Goal: Task Accomplishment & Management: Manage account settings

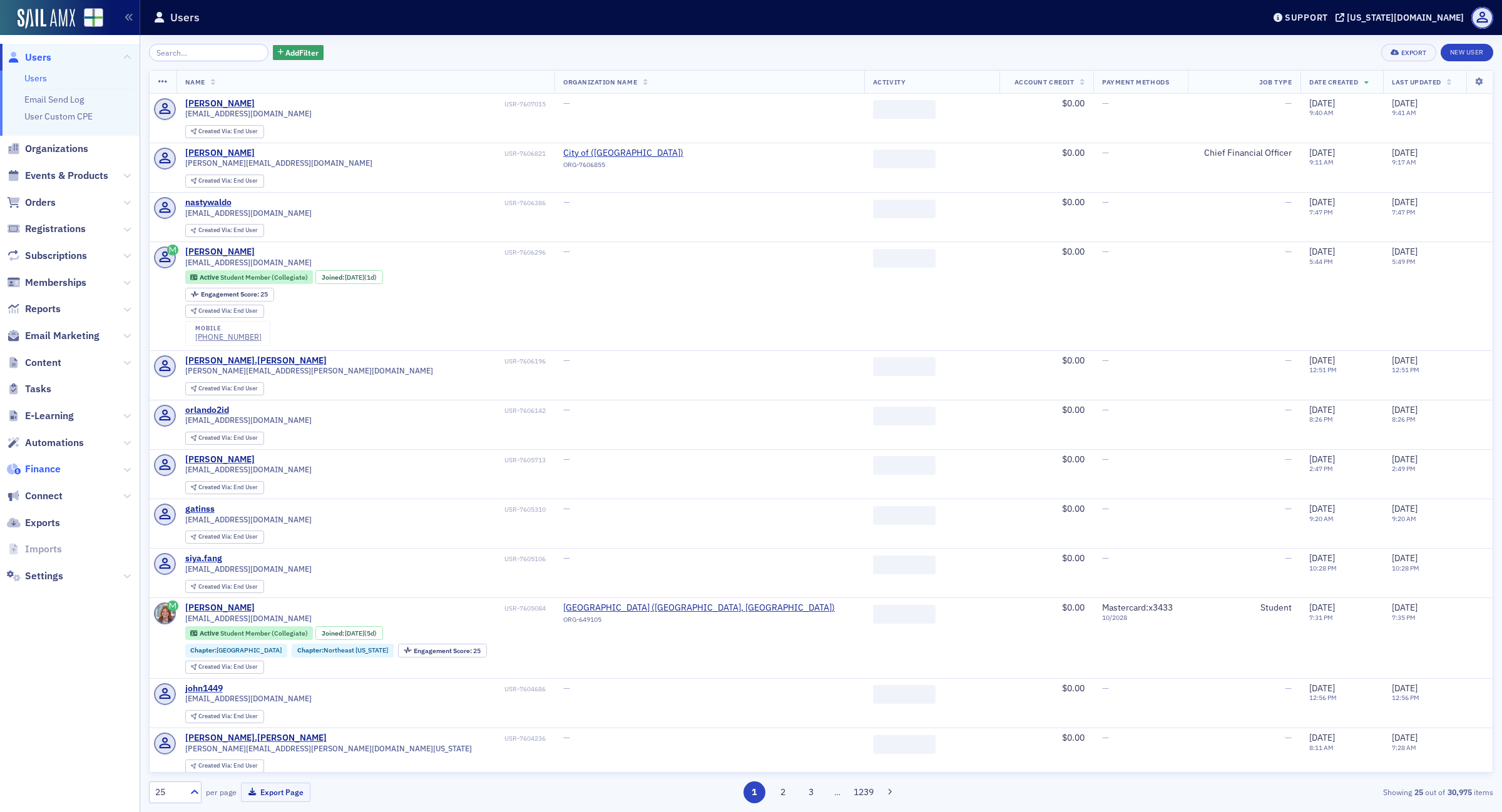
click at [42, 474] on span "Finance" at bounding box center [43, 469] width 36 height 14
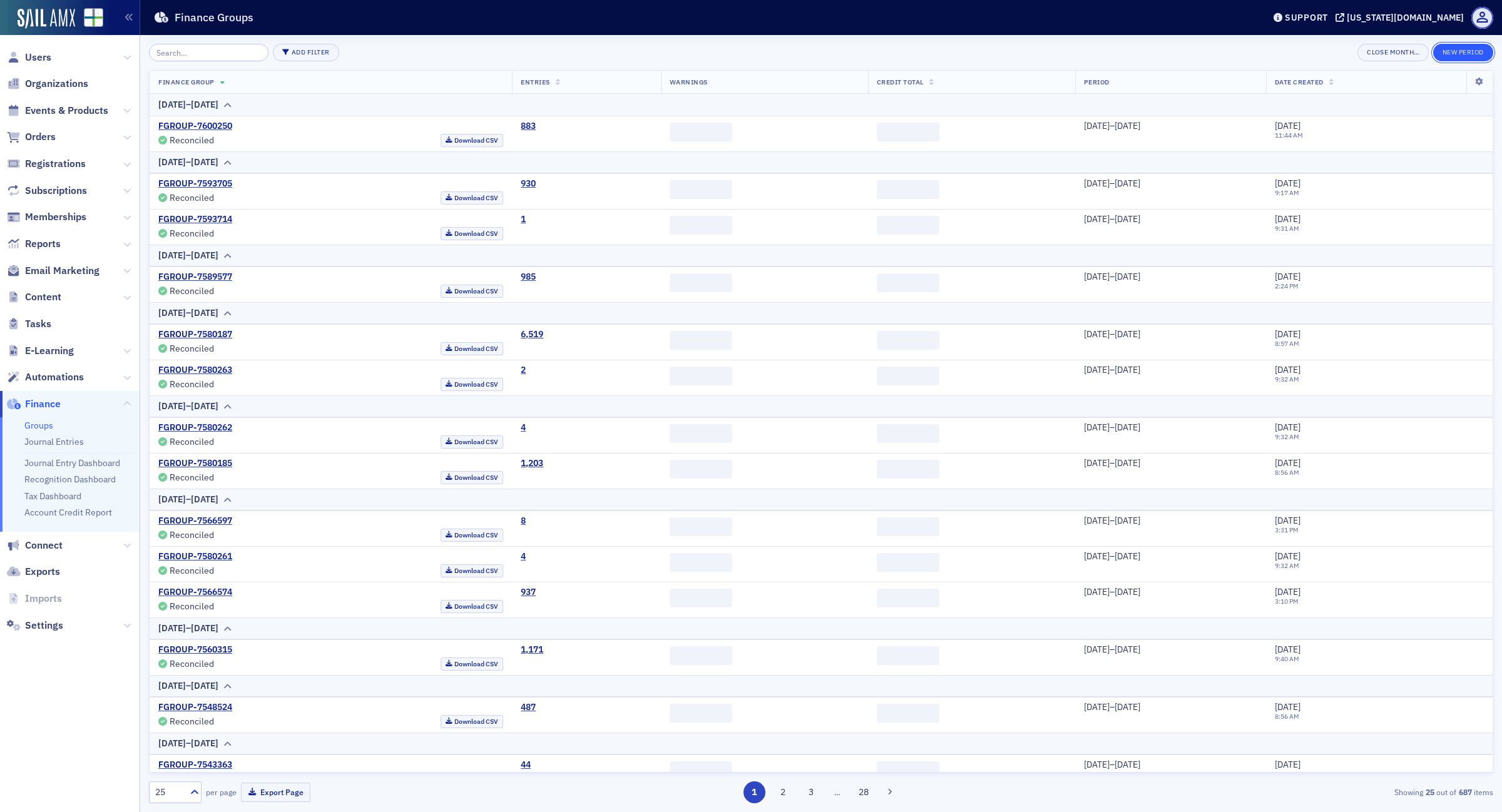
click at [1475, 49] on button "New Period" at bounding box center [1462, 52] width 60 height 17
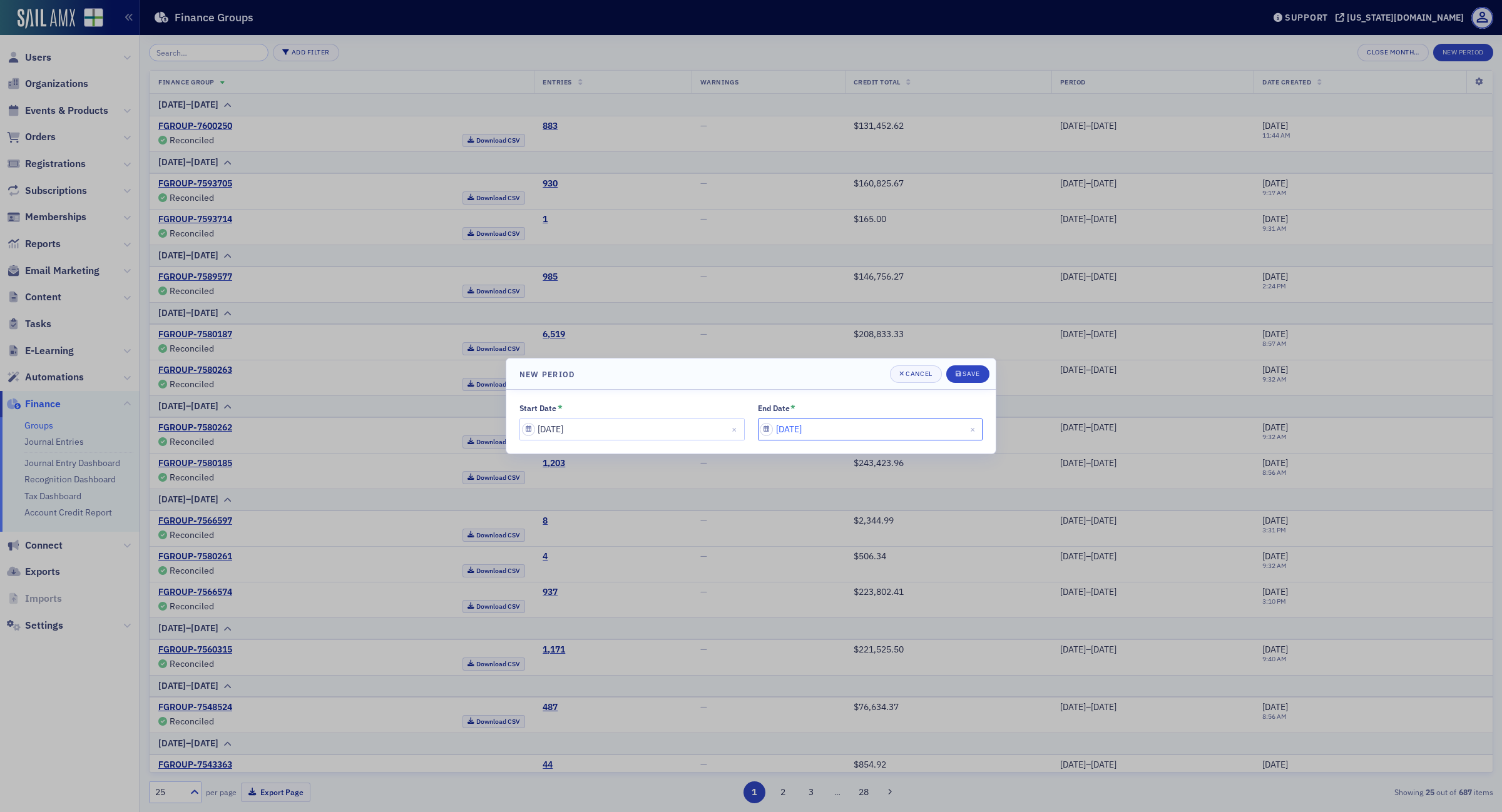
select select "8"
select select "2025"
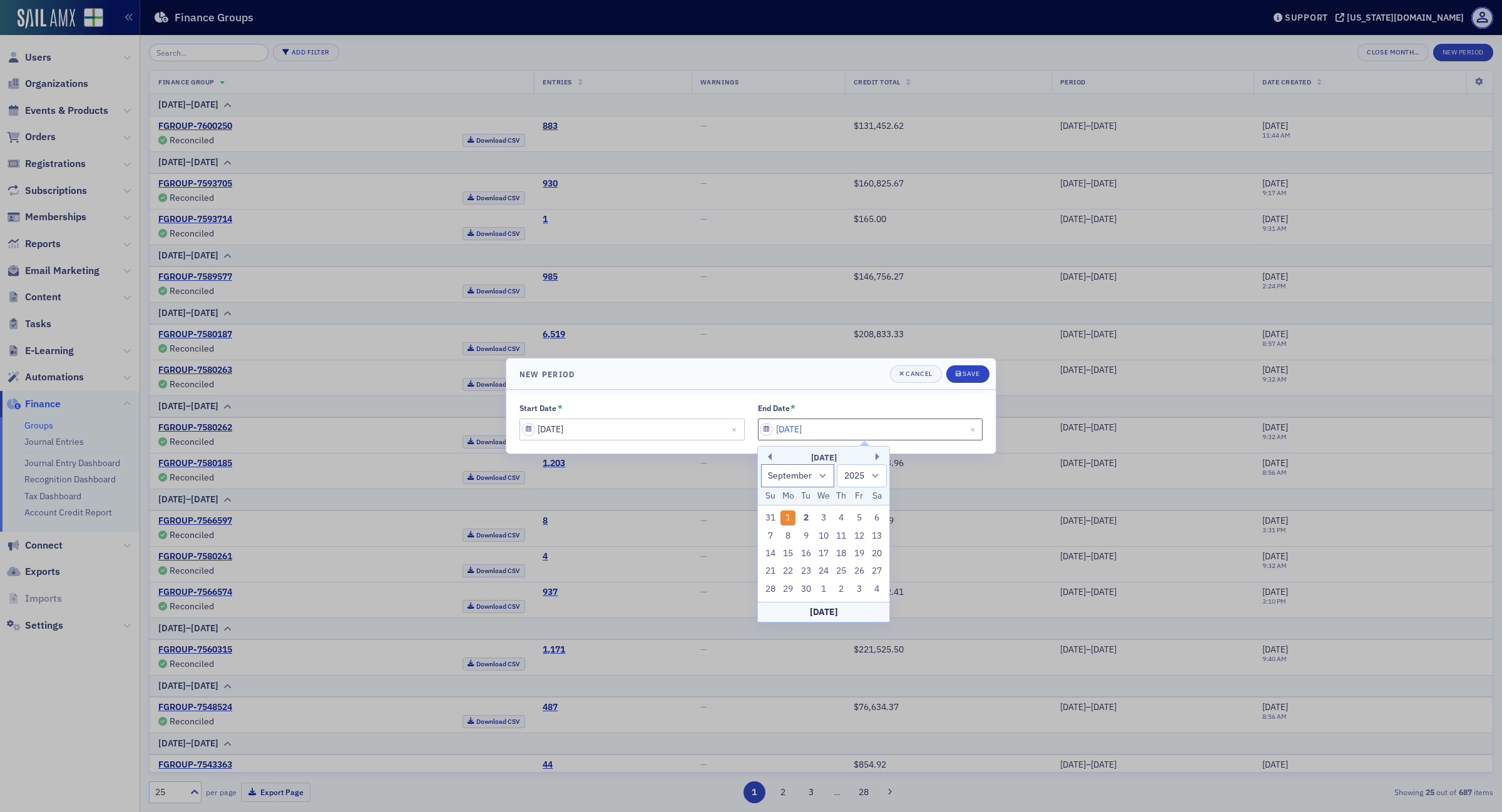
click at [832, 429] on input "09/01/2025" at bounding box center [870, 429] width 226 height 22
click at [767, 518] on div "31" at bounding box center [770, 517] width 15 height 15
type input "08/31/2025"
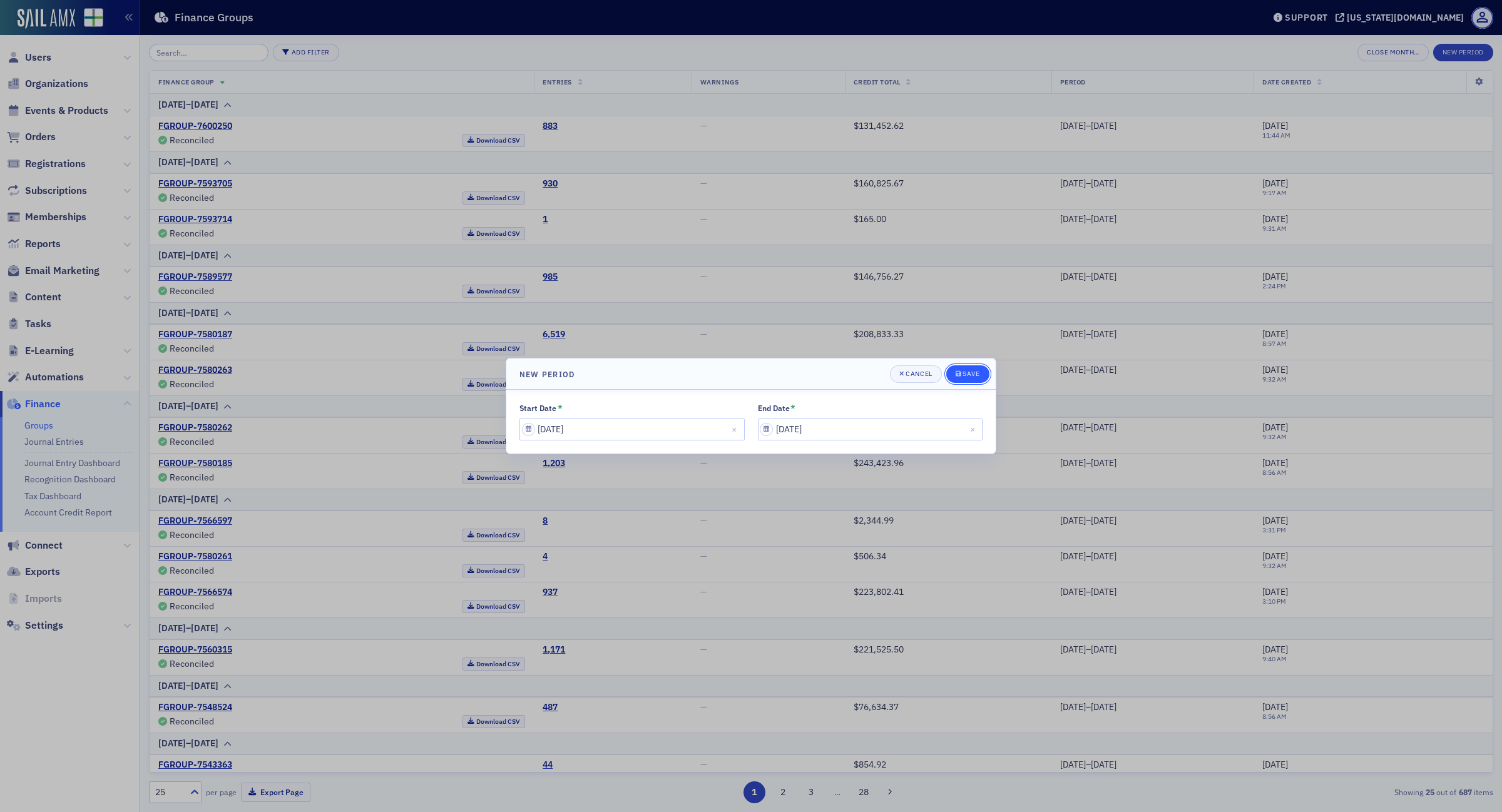
click at [967, 376] on div "Save" at bounding box center [970, 374] width 16 height 7
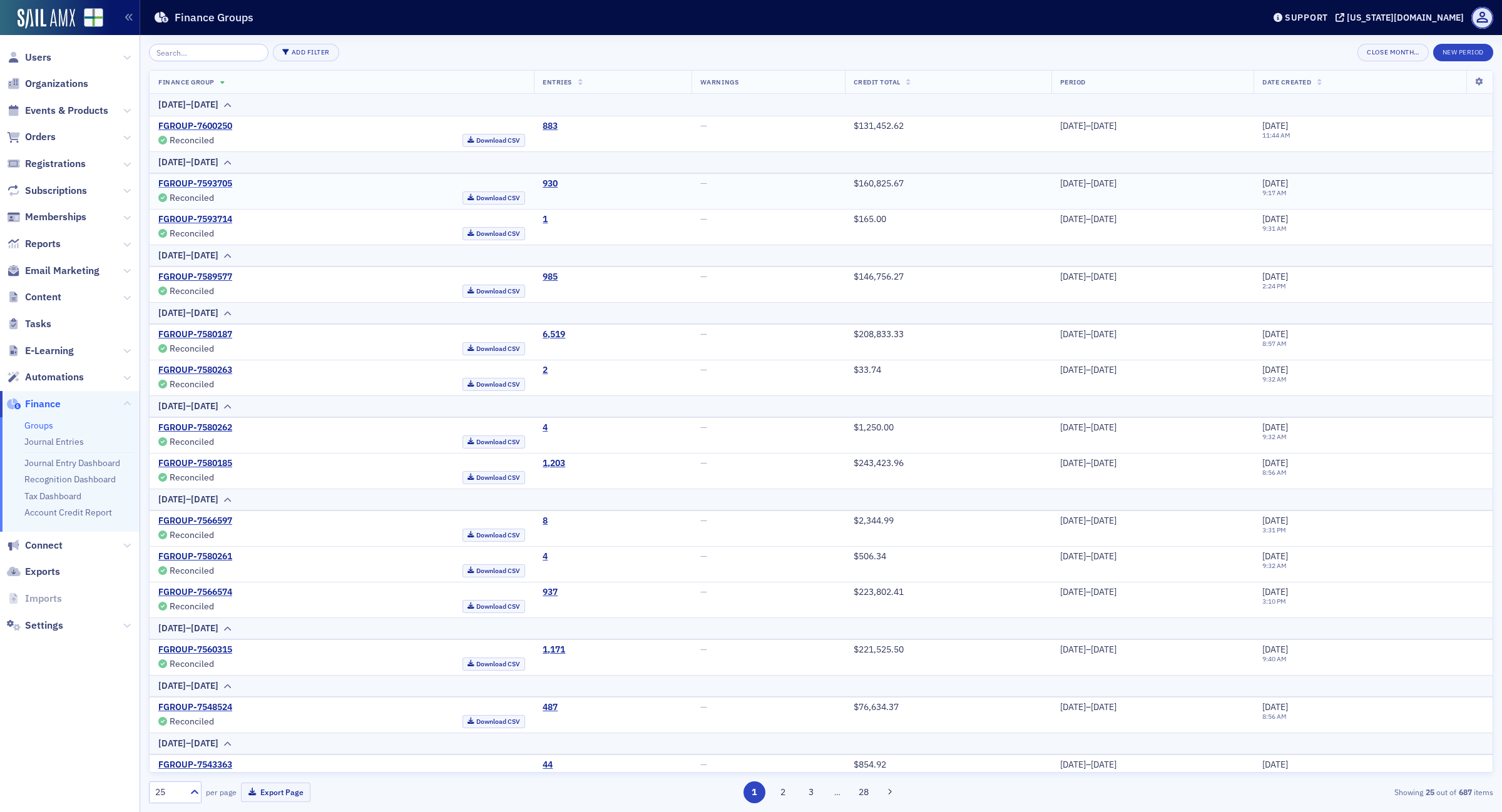
click at [210, 180] on link "FGROUP-7593705" at bounding box center [194, 184] width 74 height 11
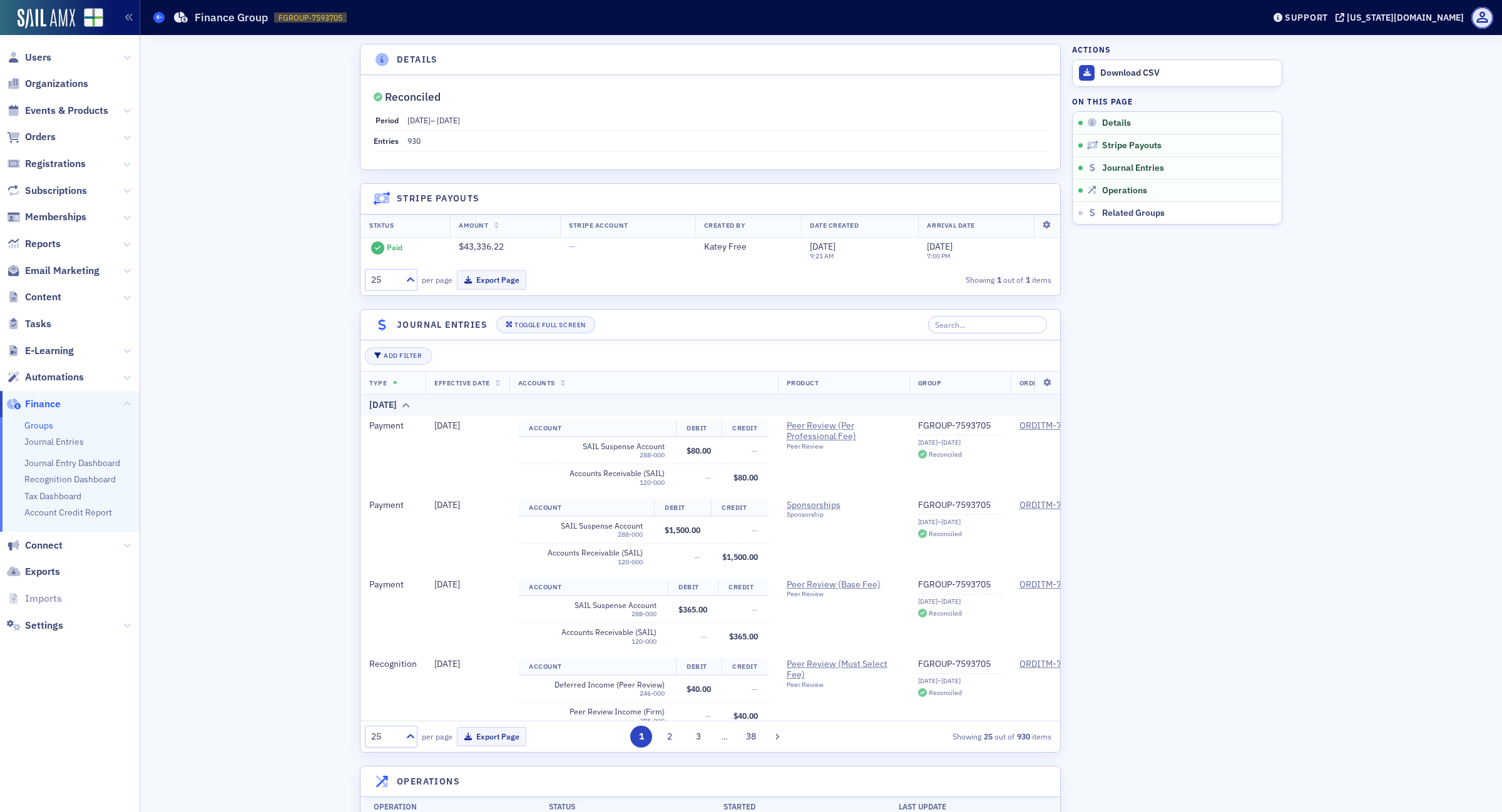
click at [158, 16] on icon at bounding box center [159, 17] width 5 height 5
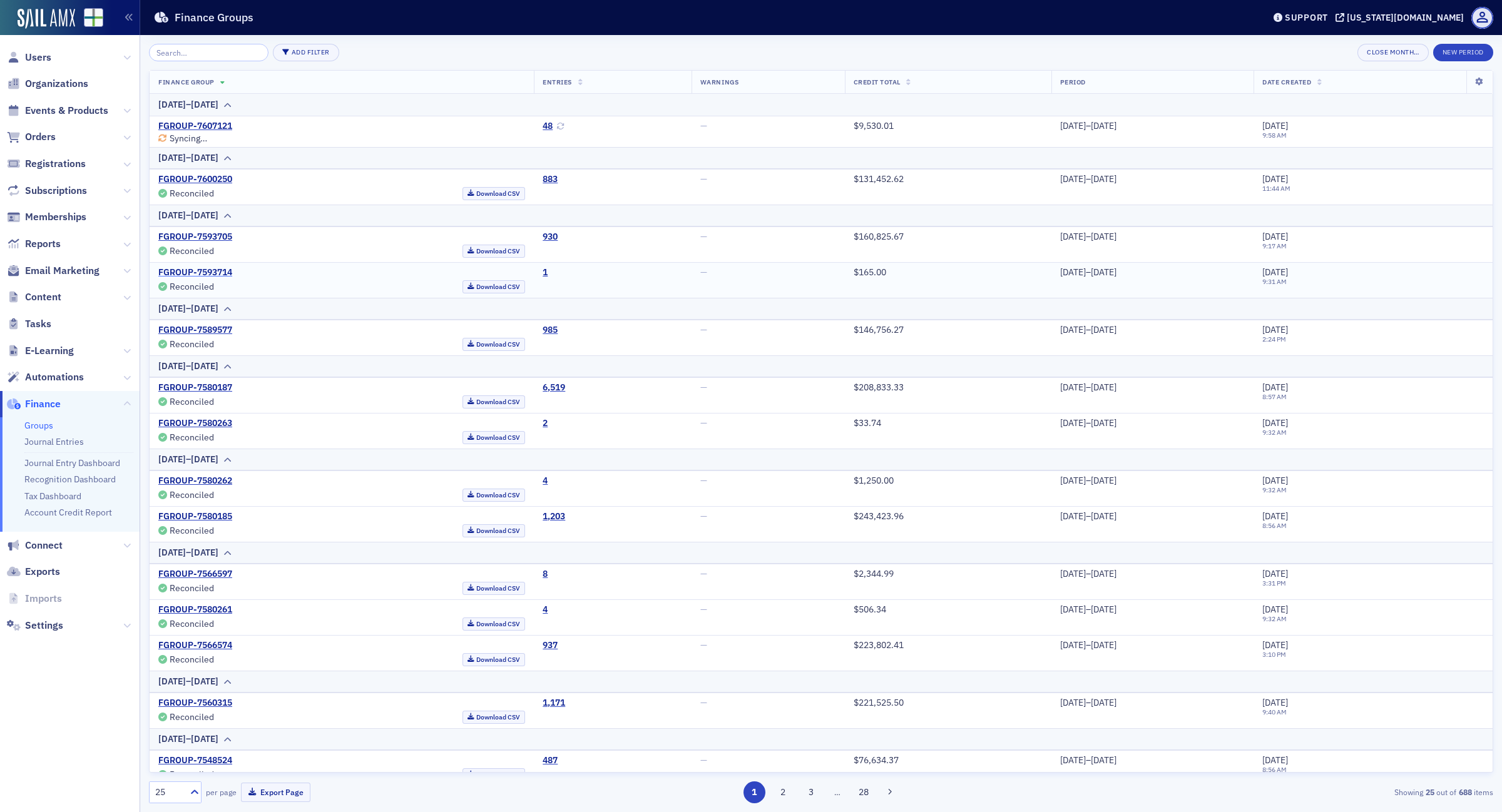
click at [207, 272] on link "FGROUP-7593714" at bounding box center [194, 272] width 74 height 11
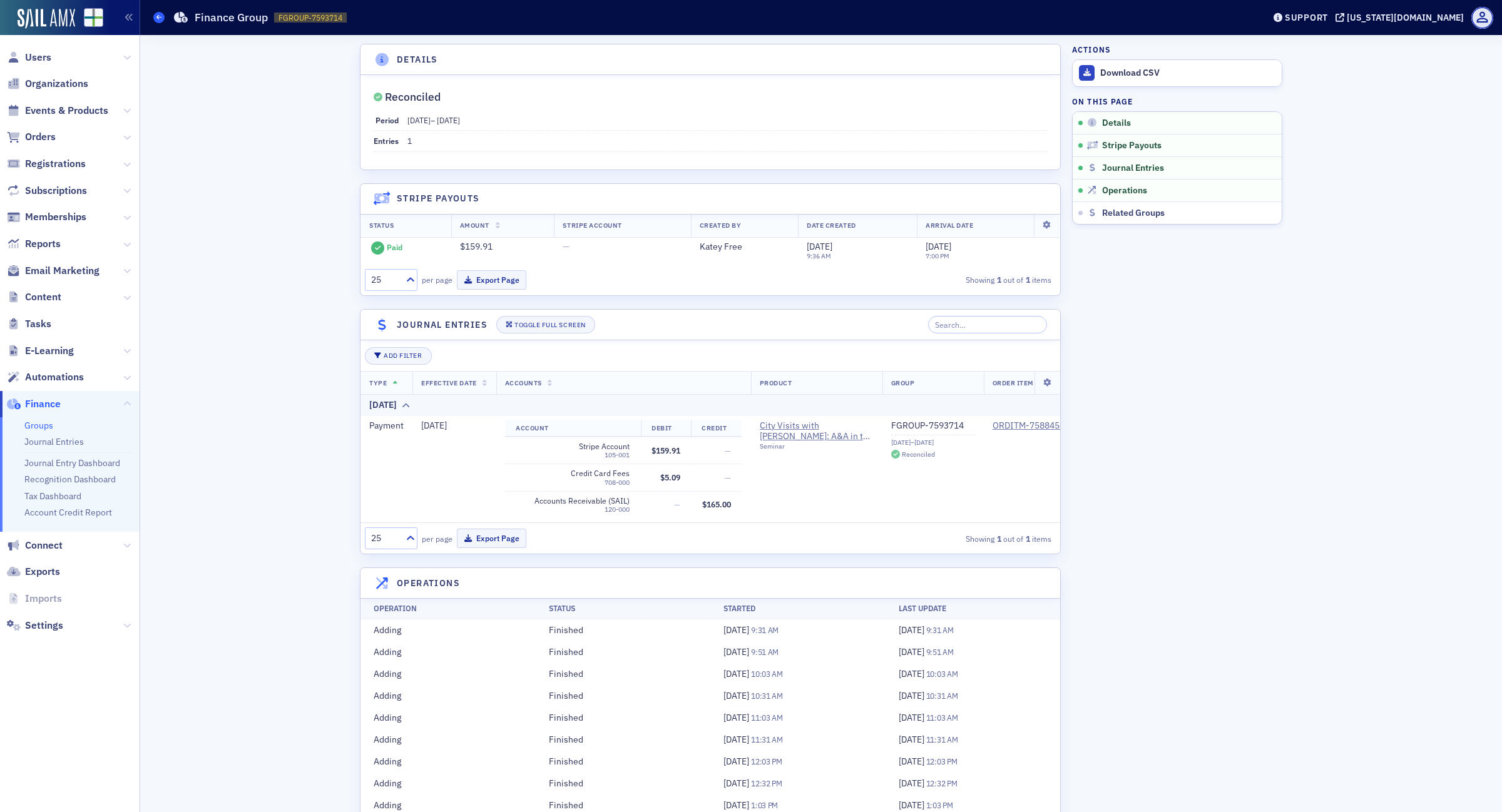
click at [154, 13] on span at bounding box center [159, 17] width 11 height 11
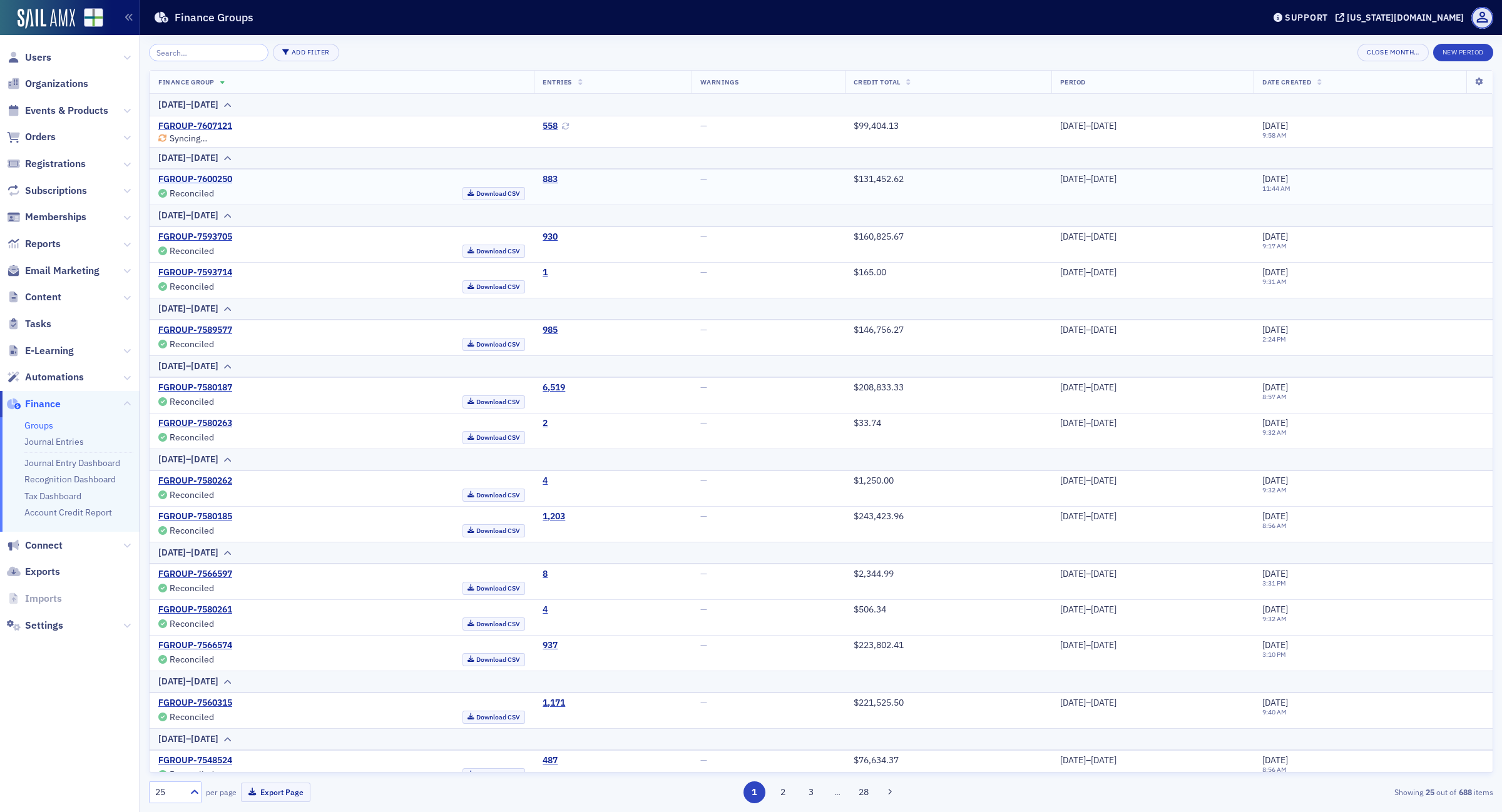
click at [221, 179] on link "FGROUP-7600250" at bounding box center [194, 179] width 74 height 11
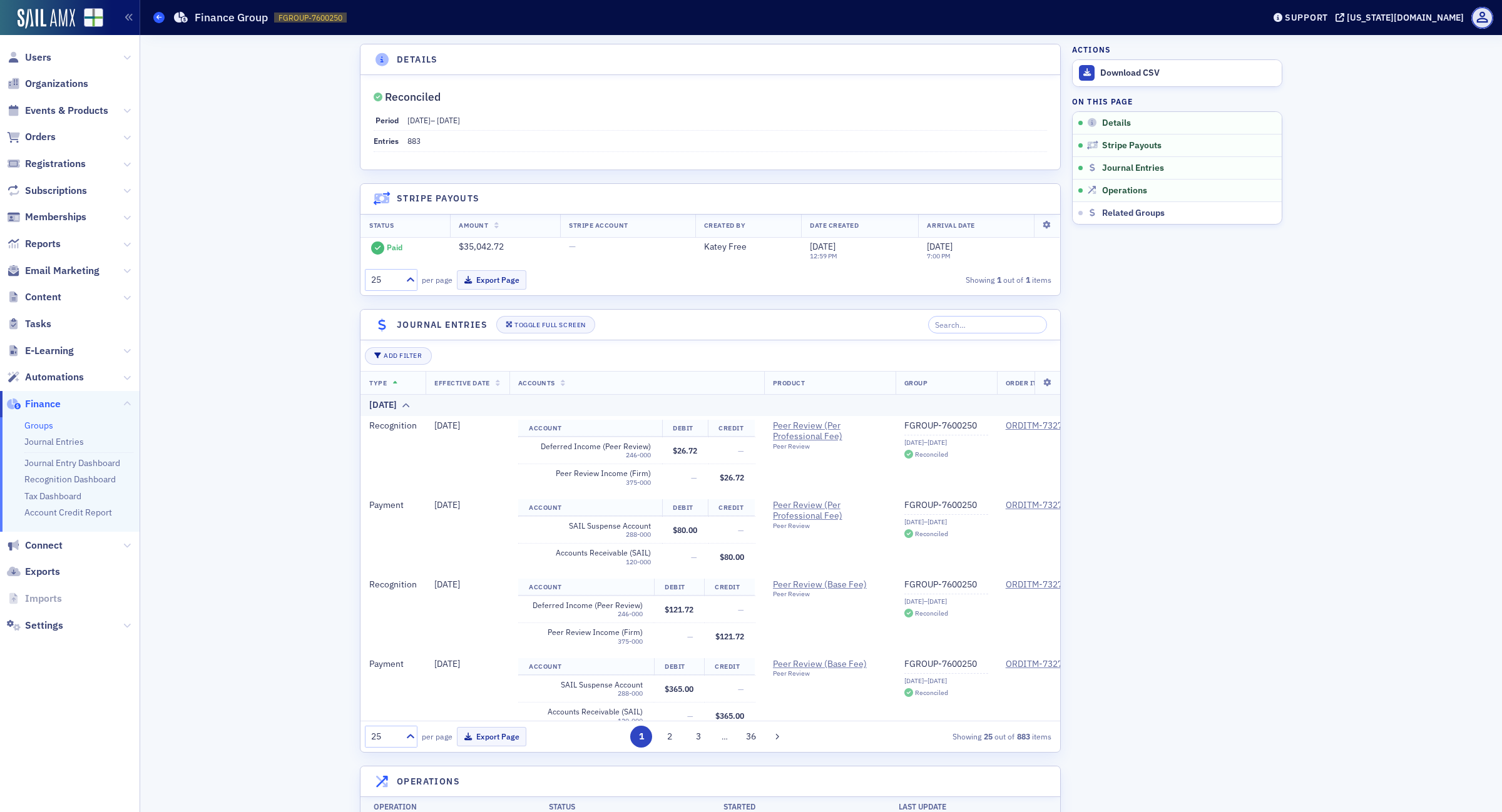
click at [158, 16] on icon at bounding box center [159, 17] width 5 height 5
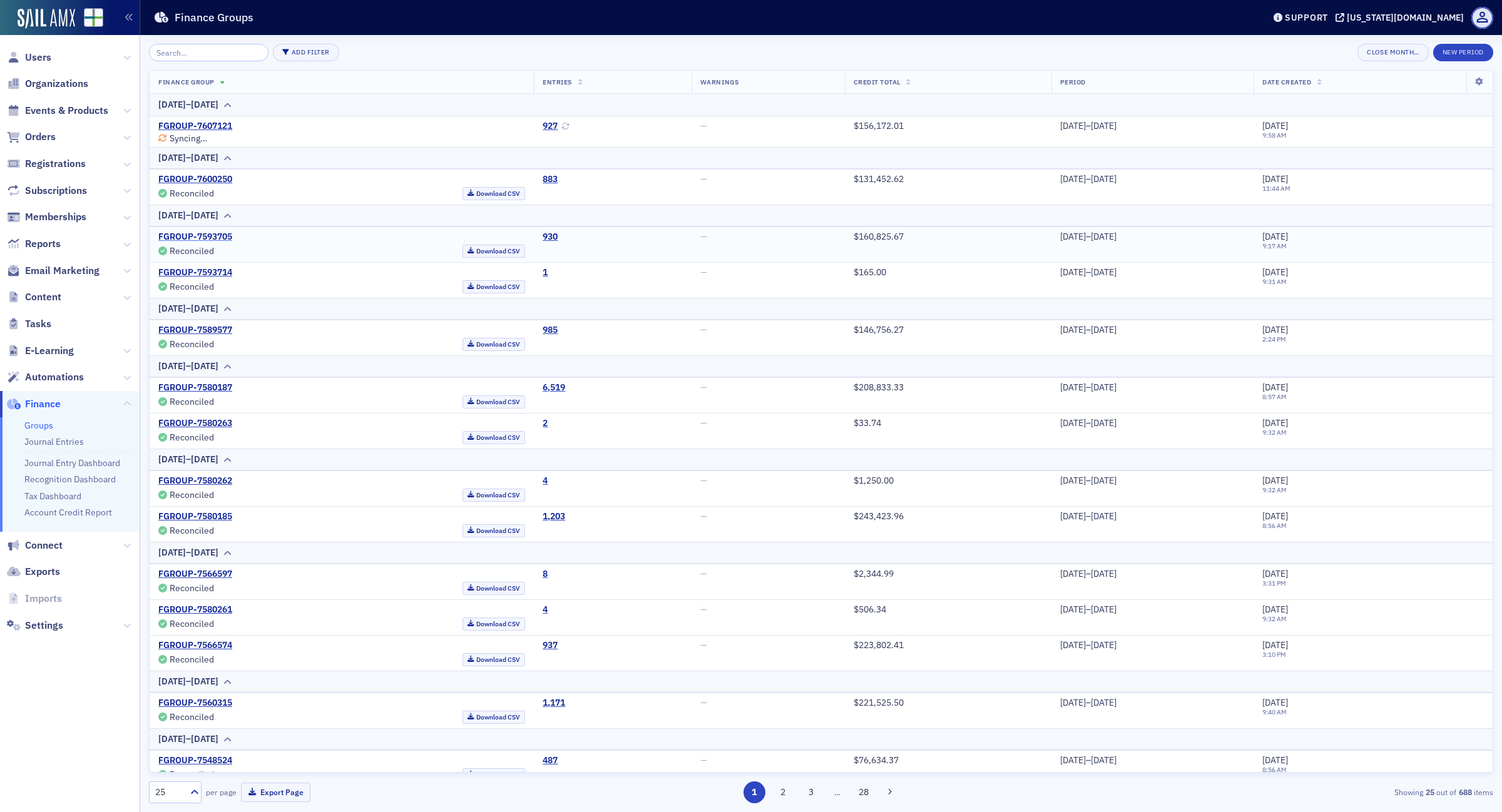
click at [216, 235] on link "FGROUP-7593705" at bounding box center [194, 237] width 74 height 11
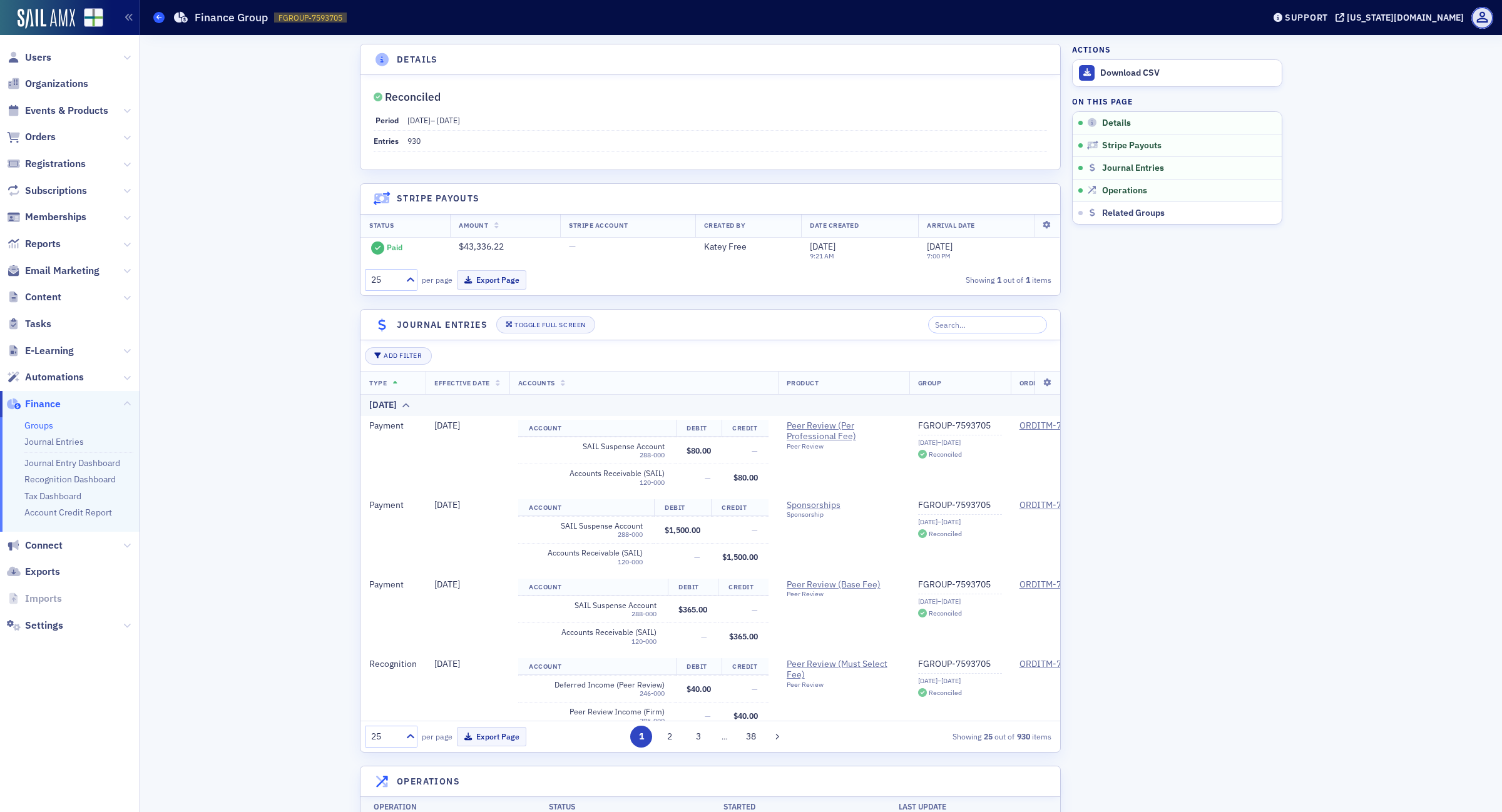
click at [156, 16] on icon at bounding box center [159, 17] width 5 height 5
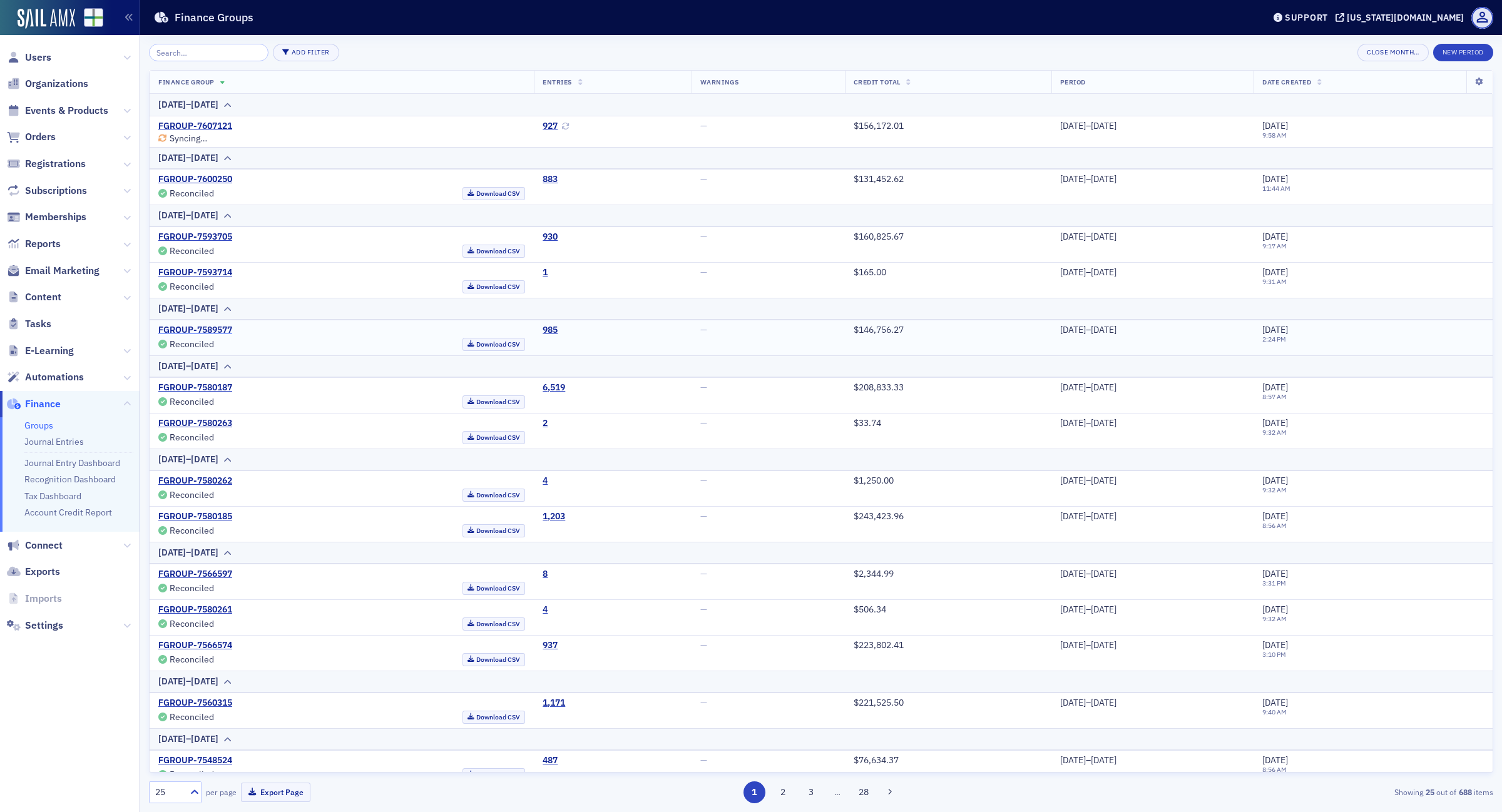
click at [208, 331] on link "FGROUP-7589577" at bounding box center [194, 330] width 74 height 11
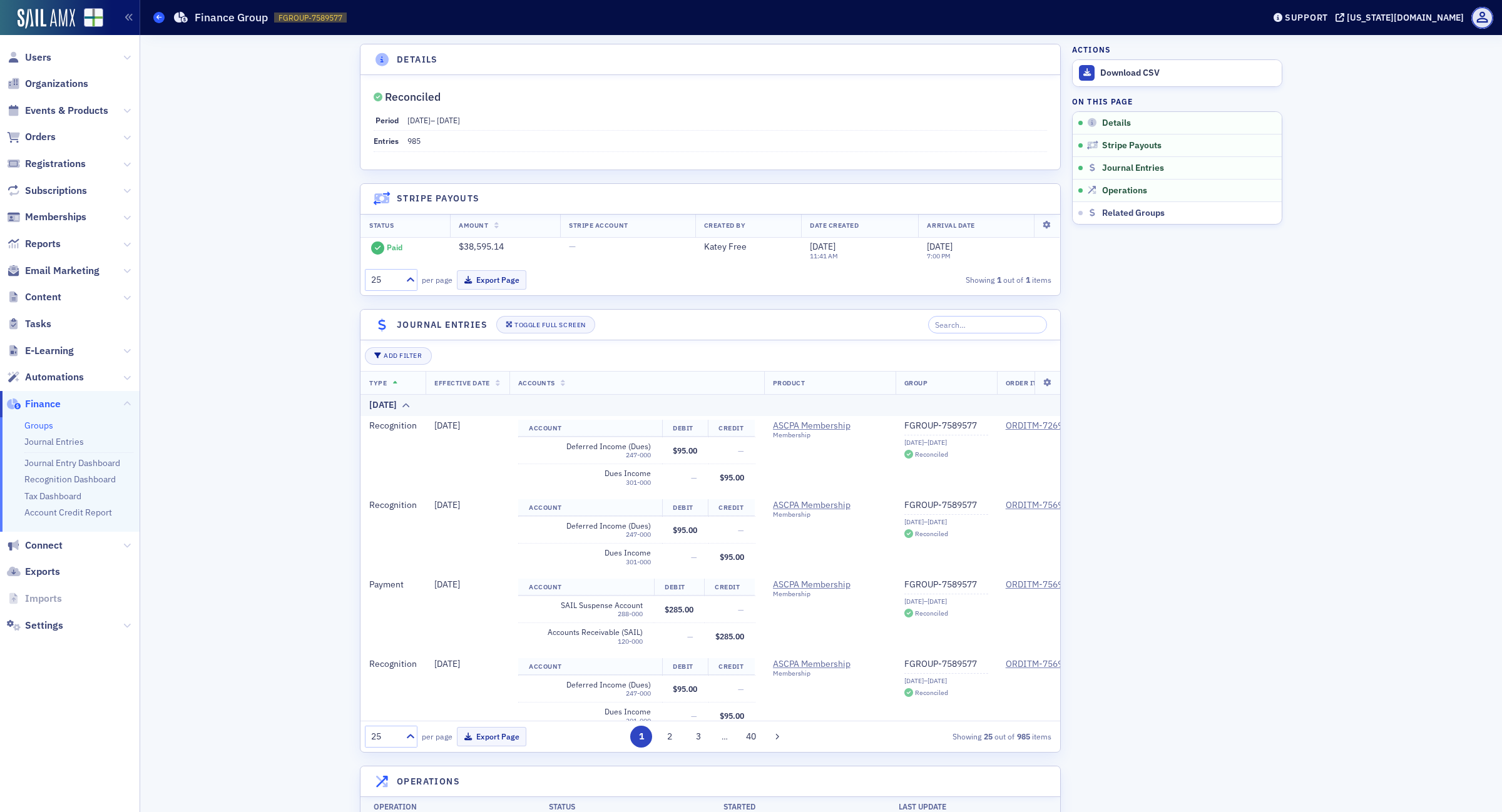
click at [154, 16] on span at bounding box center [159, 17] width 11 height 11
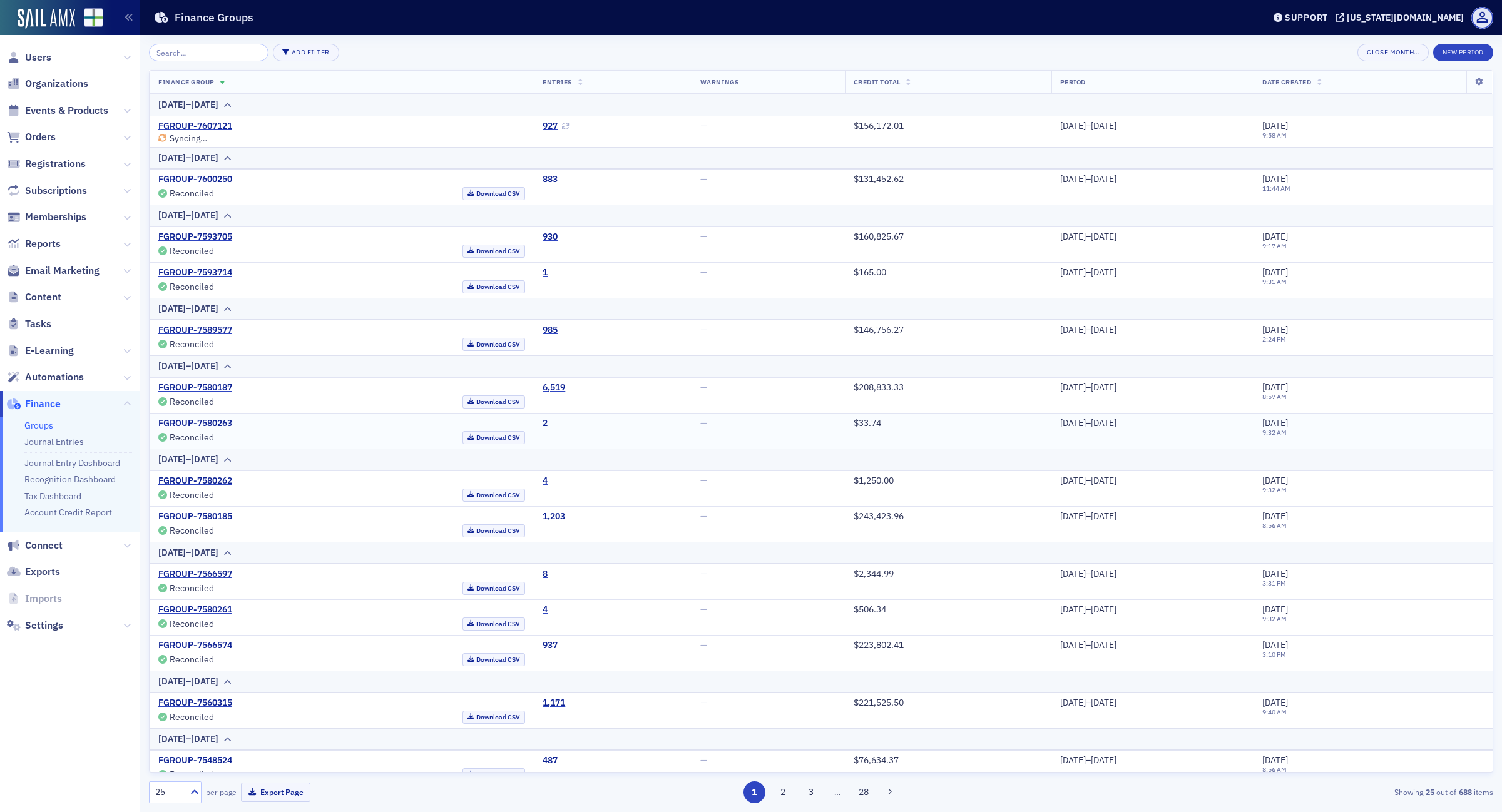
click at [208, 423] on link "FGROUP-7580263" at bounding box center [194, 423] width 74 height 11
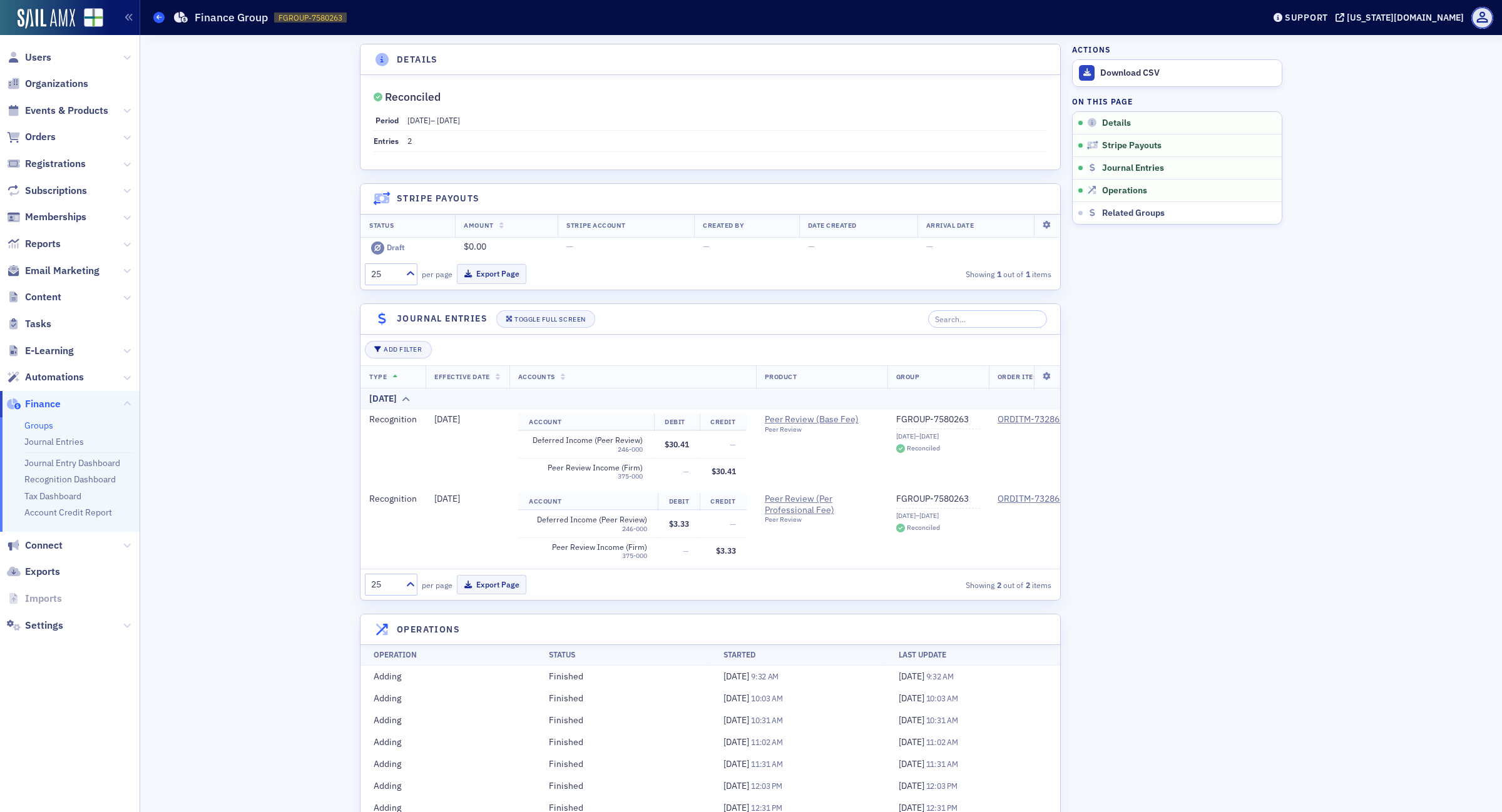
click at [156, 15] on icon at bounding box center [159, 17] width 5 height 5
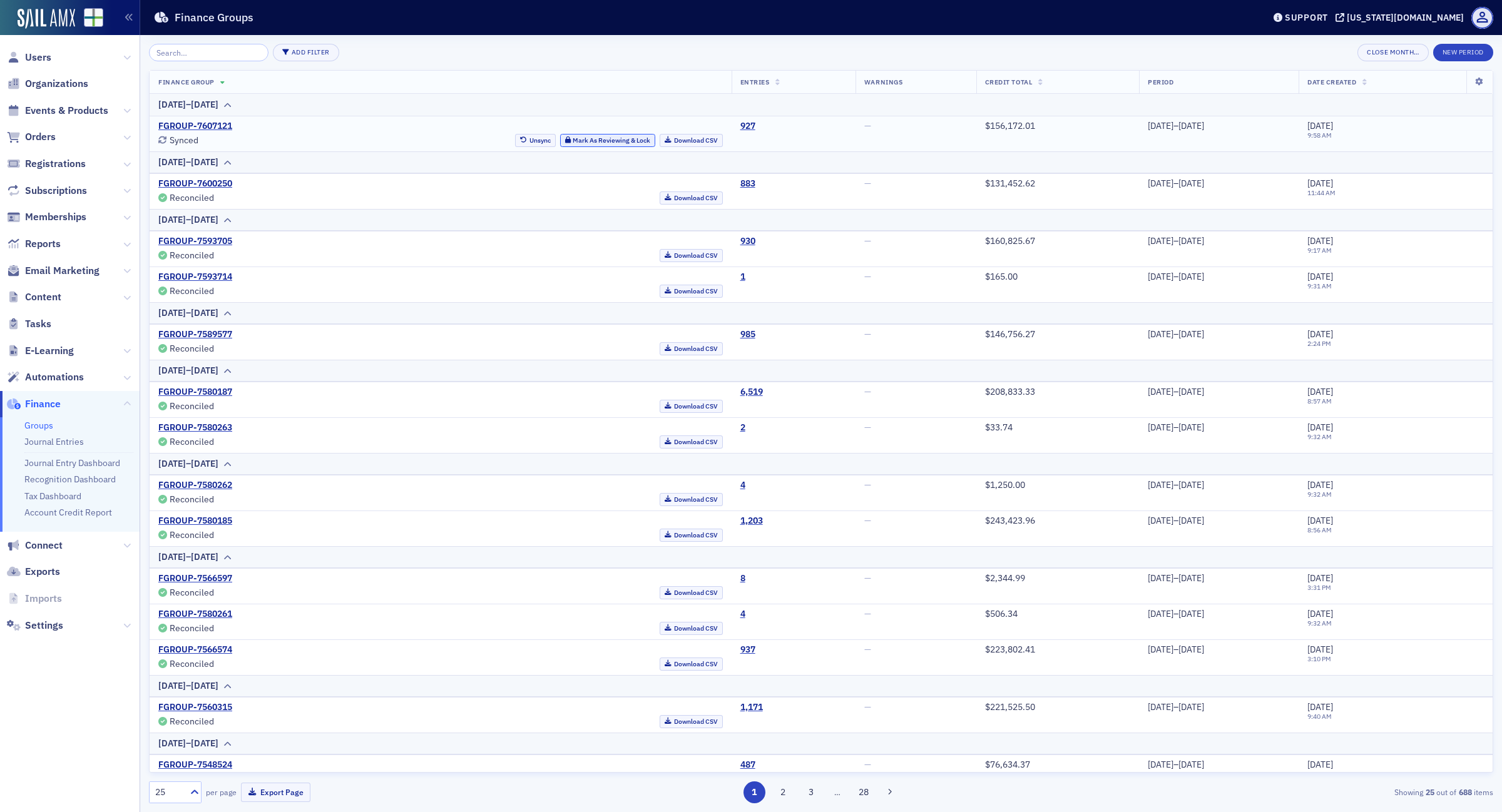
click at [576, 138] on button "Mark As Reviewing & Lock" at bounding box center [607, 140] width 95 height 13
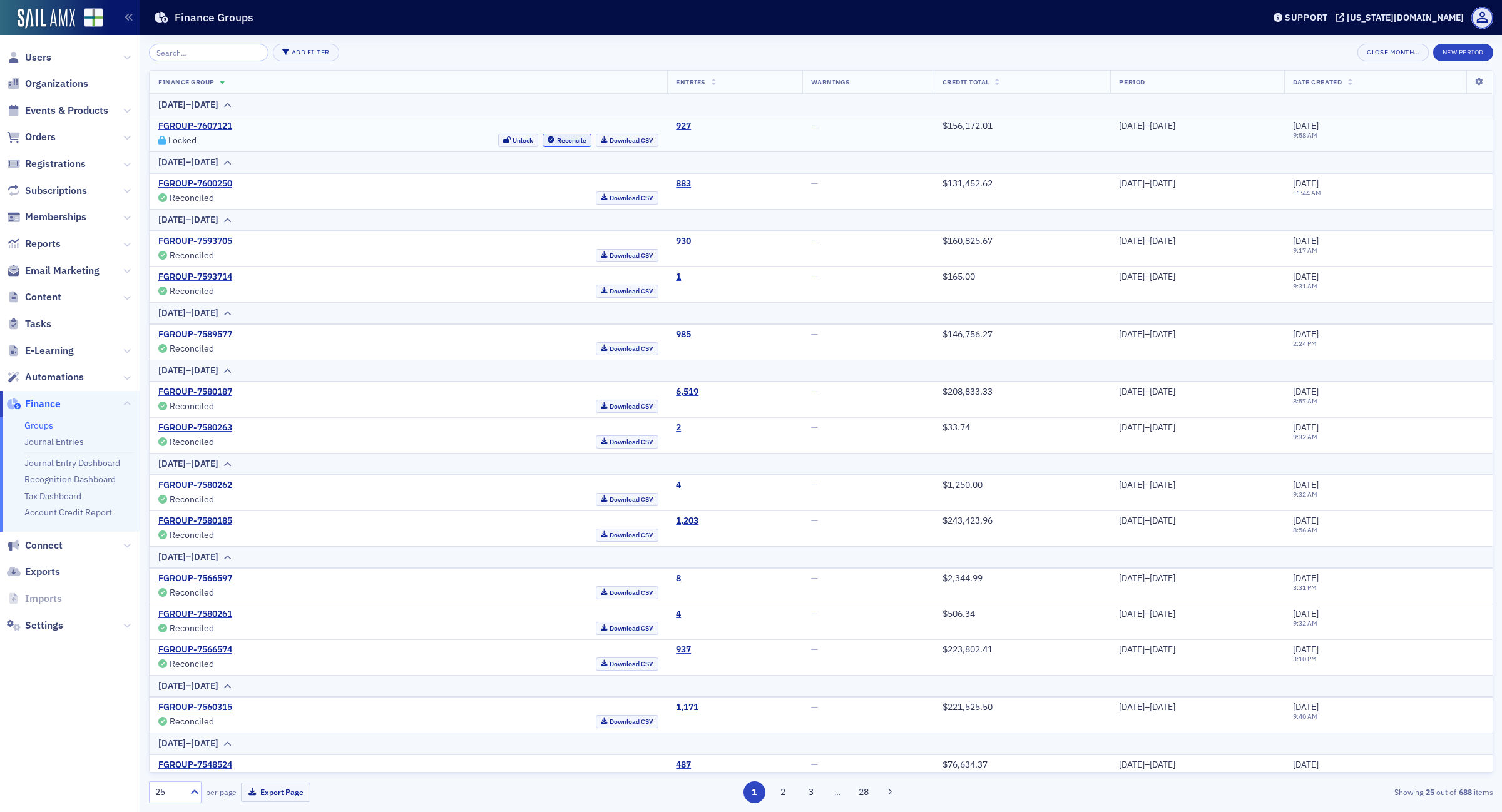
click at [542, 134] on button "Reconcile" at bounding box center [567, 140] width 49 height 13
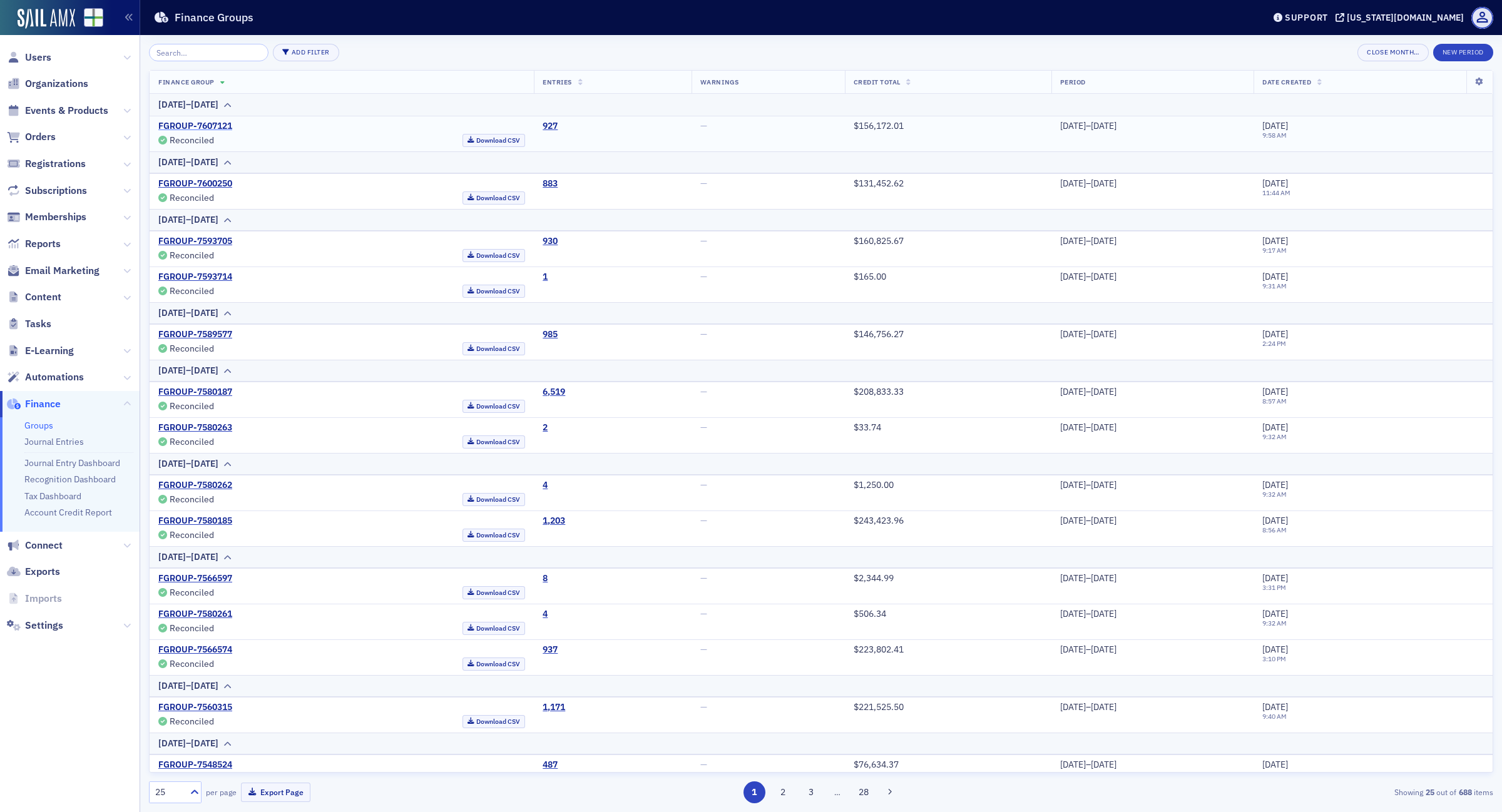
click at [223, 129] on link "FGROUP-7607121" at bounding box center [194, 126] width 74 height 11
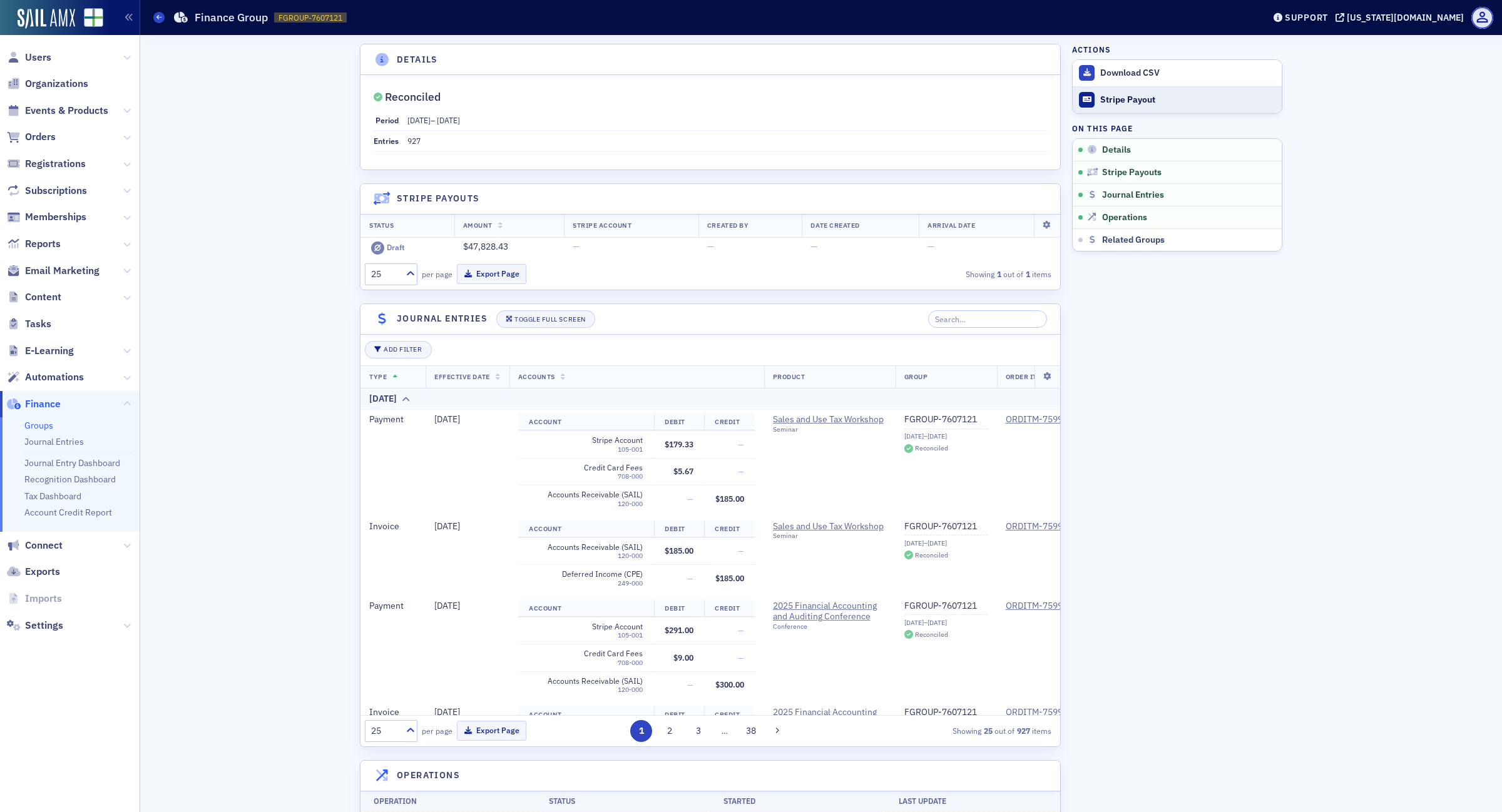
click at [1132, 99] on div "Stripe Payout" at bounding box center [1188, 100] width 175 height 11
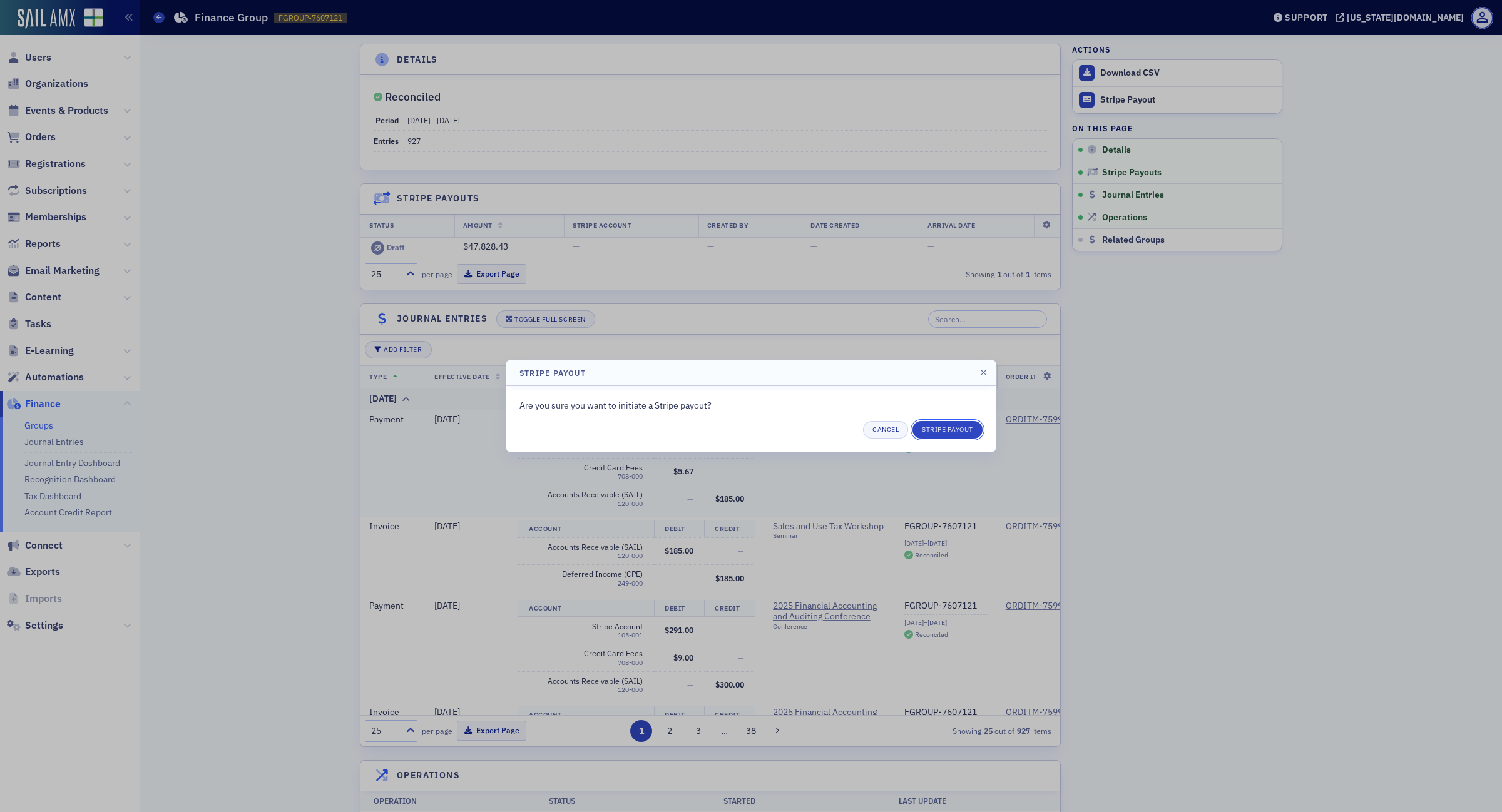
click at [961, 423] on button "Stripe Payout" at bounding box center [947, 429] width 70 height 17
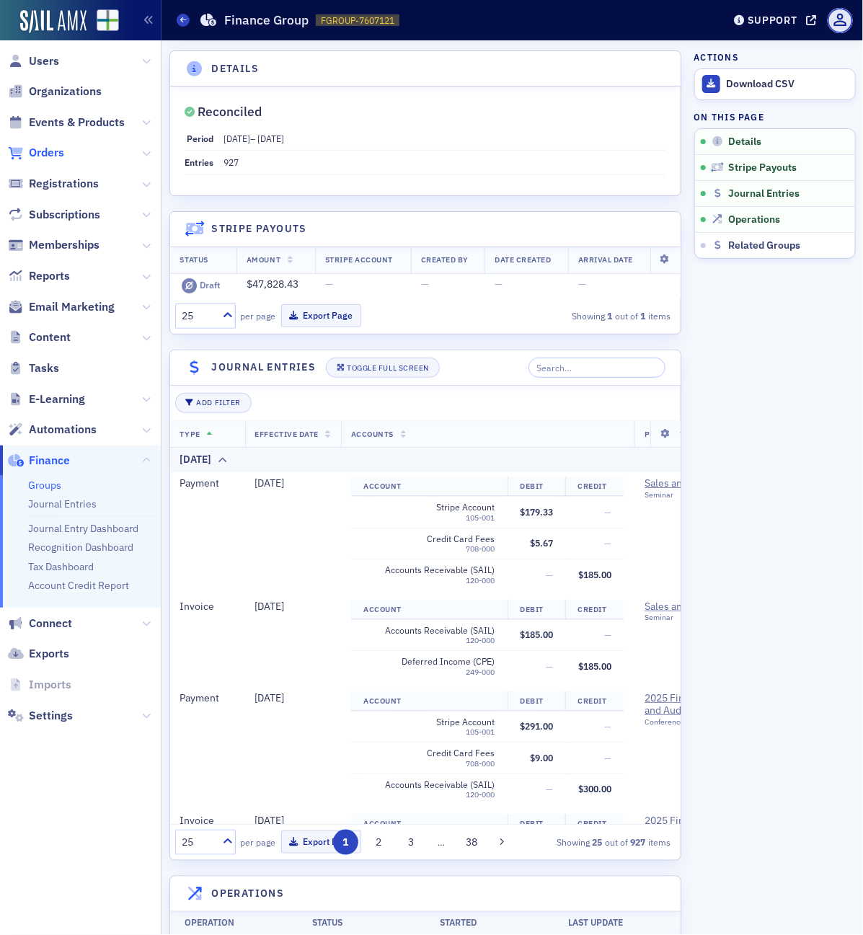
click at [50, 150] on span "Orders" at bounding box center [46, 153] width 35 height 16
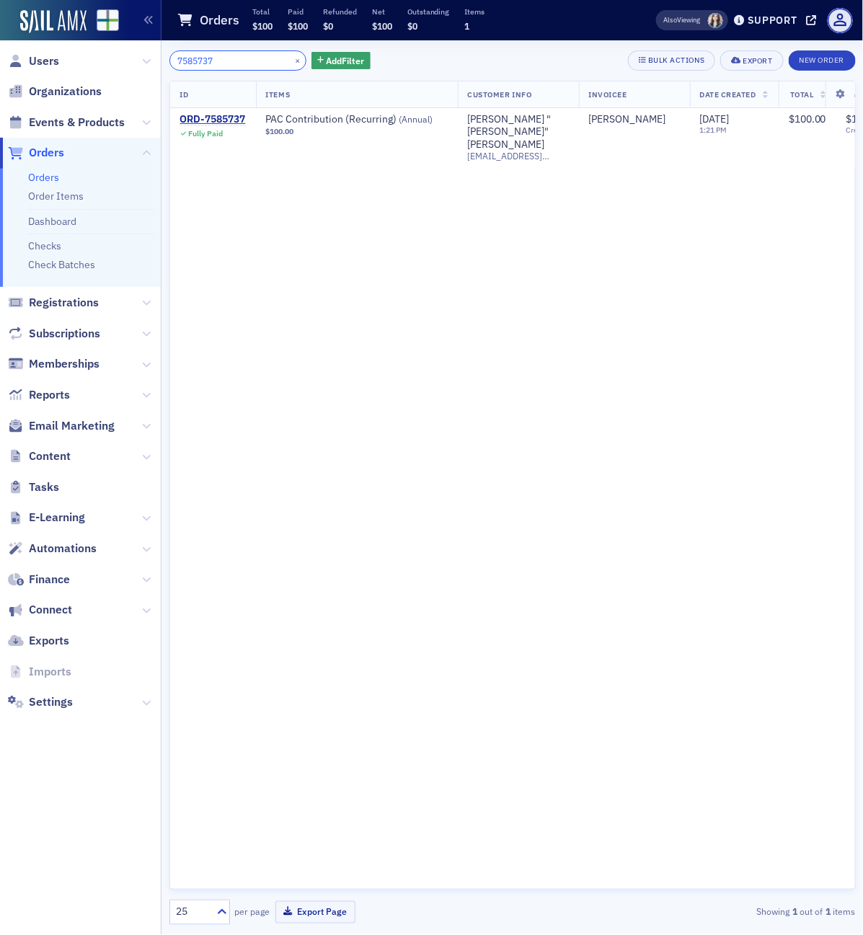
drag, startPoint x: 237, startPoint y: 55, endPoint x: 98, endPoint y: 54, distance: 138.5
click at [98, 54] on div "Users Organizations Events & Products Orders Orders Order Items Dashboard Check…" at bounding box center [431, 467] width 863 height 935
type input "7592702"
click at [228, 120] on div "ORD-7592702" at bounding box center [213, 119] width 66 height 13
